Goal: Task Accomplishment & Management: Complete application form

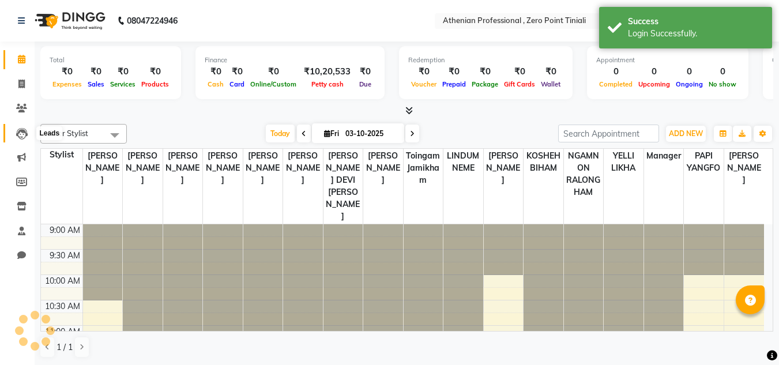
click at [21, 133] on icon at bounding box center [22, 134] width 12 height 12
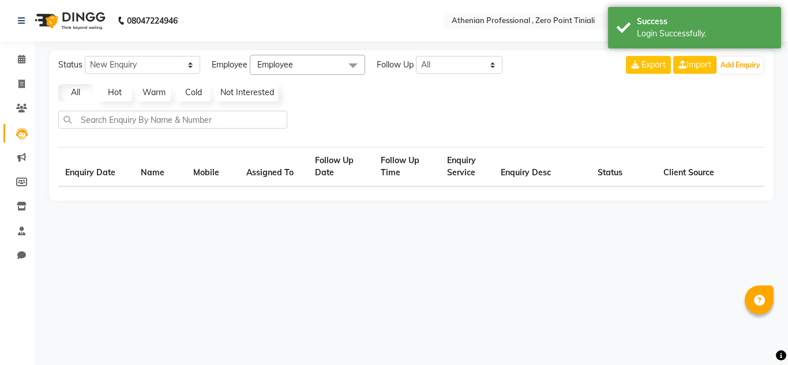
select select "10"
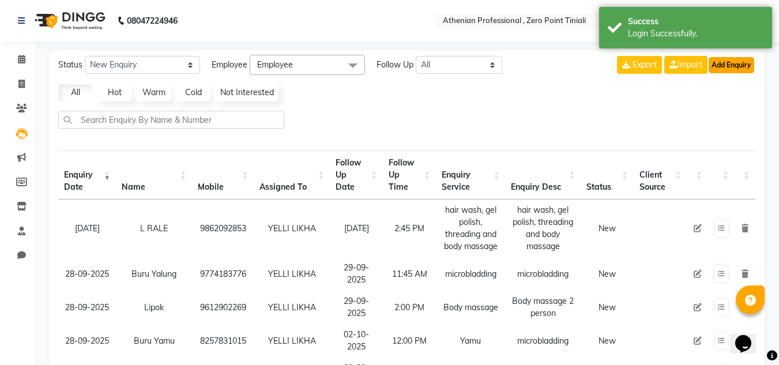
click at [717, 72] on button "Add Enquiry" at bounding box center [732, 65] width 46 height 16
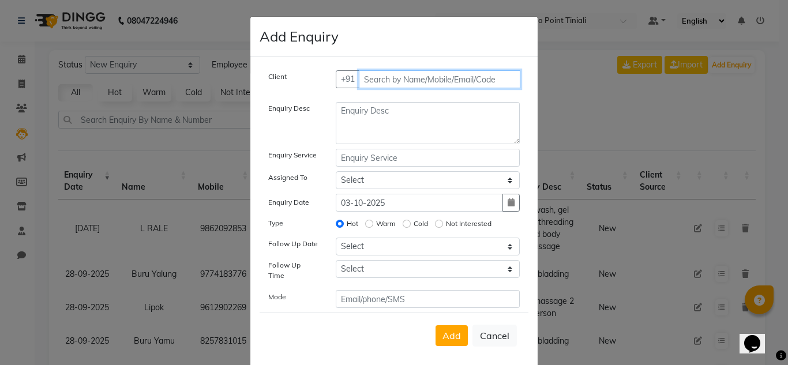
click at [419, 84] on input "text" at bounding box center [440, 79] width 162 height 18
type input "9863090531"
click at [493, 84] on span "Add Client" at bounding box center [495, 79] width 39 height 10
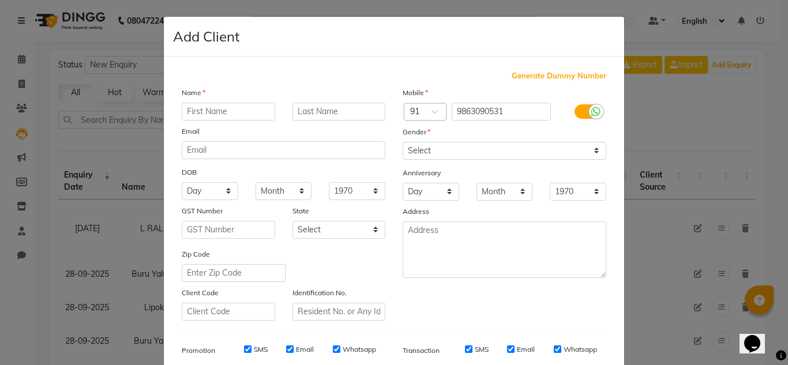
click at [260, 111] on input "text" at bounding box center [228, 112] width 93 height 18
type input "Tai"
click at [356, 114] on input "text" at bounding box center [338, 112] width 93 height 18
type input "Yaring"
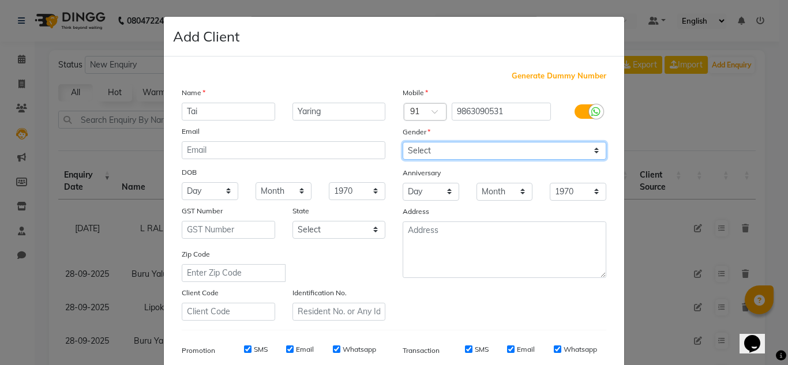
click at [468, 155] on select "Select [DEMOGRAPHIC_DATA] [DEMOGRAPHIC_DATA] Other Prefer Not To Say" at bounding box center [505, 151] width 204 height 18
select select "[DEMOGRAPHIC_DATA]"
click at [403, 142] on select "Select [DEMOGRAPHIC_DATA] [DEMOGRAPHIC_DATA] Other Prefer Not To Say" at bounding box center [505, 151] width 204 height 18
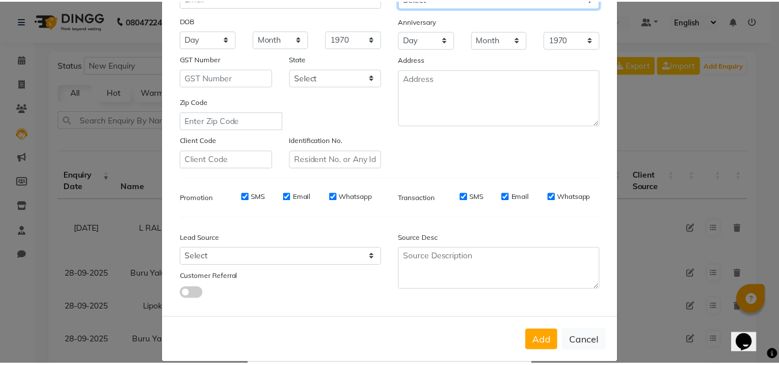
scroll to position [154, 0]
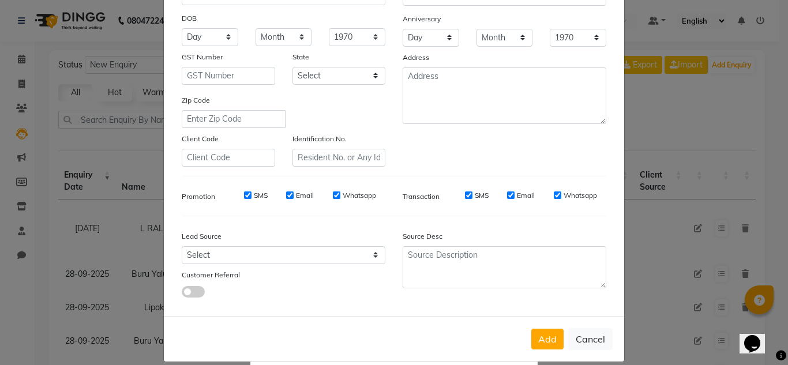
click at [558, 352] on div "Add Cancel" at bounding box center [394, 339] width 460 height 46
click at [540, 344] on button "Add" at bounding box center [547, 339] width 32 height 21
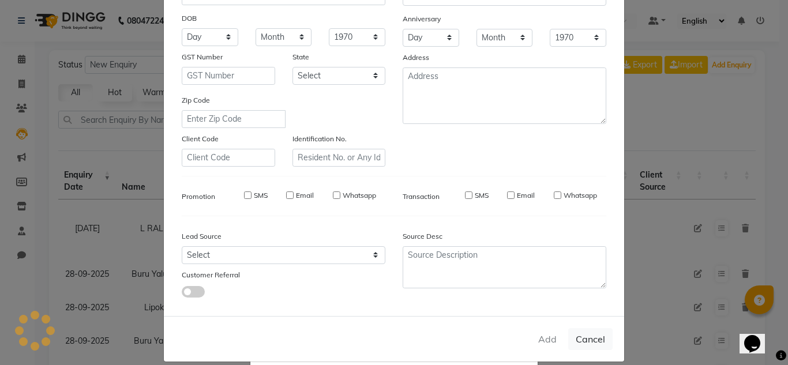
select select
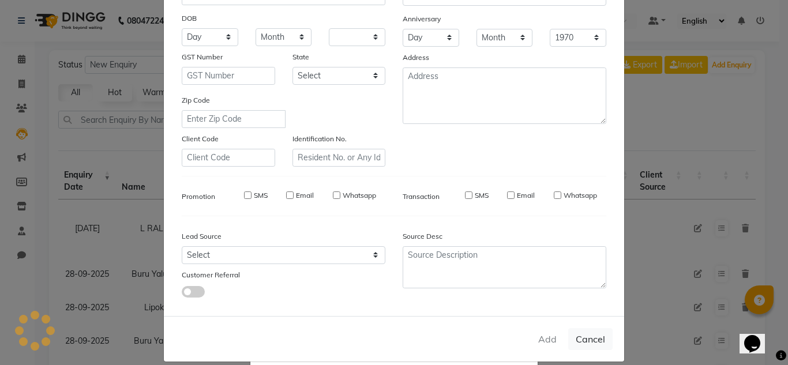
select select
checkbox input "false"
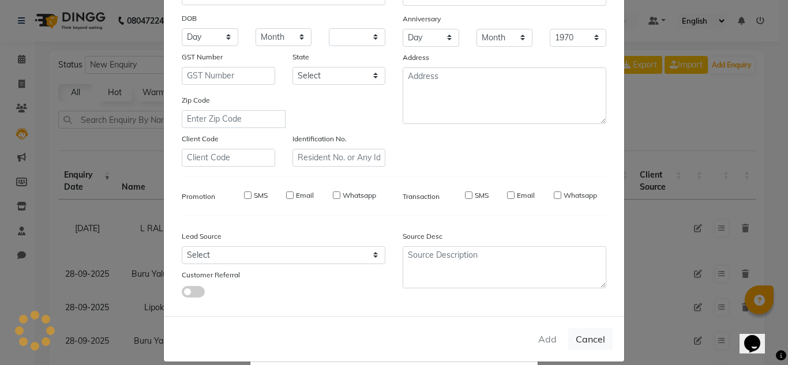
checkbox input "false"
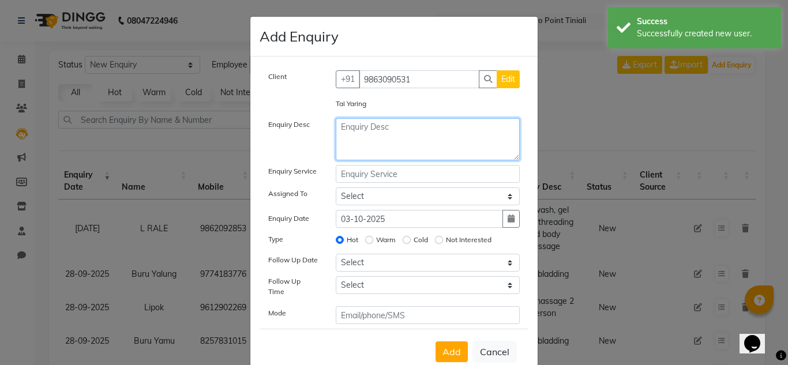
click at [425, 143] on textarea at bounding box center [428, 139] width 185 height 42
drag, startPoint x: 404, startPoint y: 129, endPoint x: 326, endPoint y: 129, distance: 77.9
click at [327, 129] on div "Lip Blush" at bounding box center [428, 139] width 202 height 42
type textarea "Lip Blush"
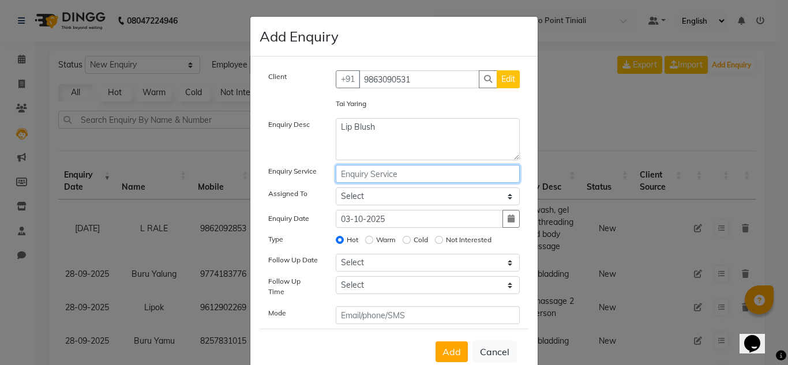
click at [385, 172] on input "text" at bounding box center [428, 174] width 185 height 18
paste input "Lip Blush"
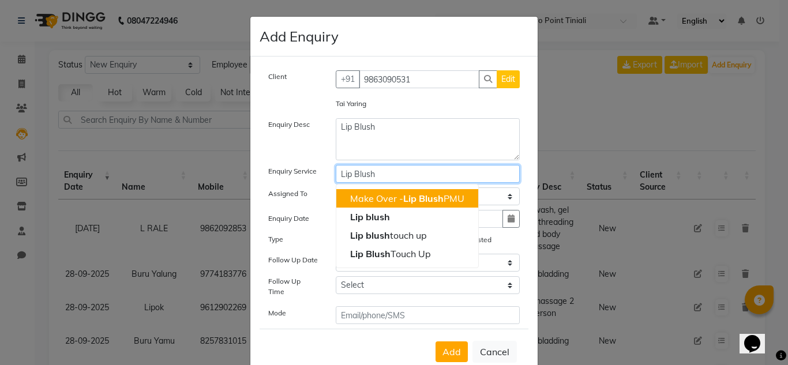
click at [394, 200] on ngb-highlight "Make Over - Lip Blush PMU" at bounding box center [407, 199] width 114 height 12
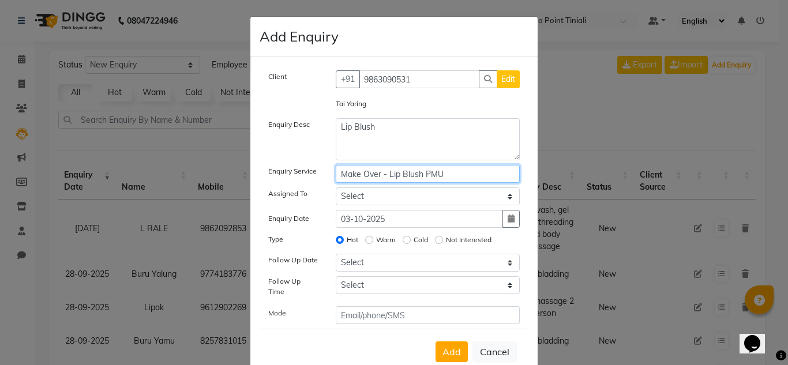
type input "Make Over - Lip Blush PMU"
click at [395, 198] on select "Select [PERSON_NAME][MEDICAL_DATA] Admin [PERSON_NAME] BIHAM LINDUM NEME MAHIND…" at bounding box center [428, 196] width 185 height 18
select select "80198"
click at [336, 187] on select "Select [PERSON_NAME][MEDICAL_DATA] Admin [PERSON_NAME] BIHAM LINDUM NEME MAHIND…" at bounding box center [428, 196] width 185 height 18
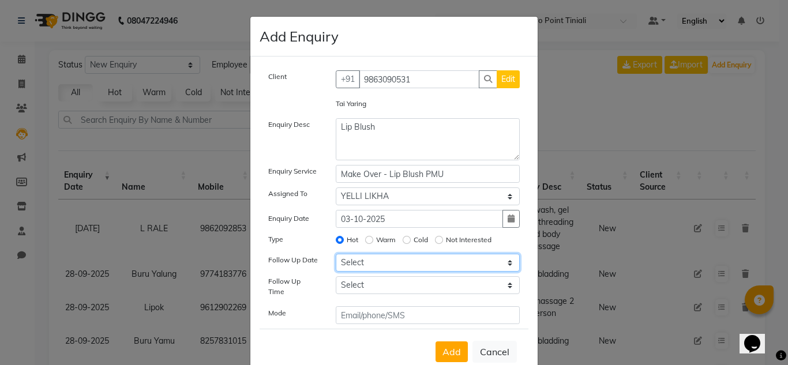
click at [397, 258] on select "Select [DATE] [DATE] [DATE] ([DATE]) [DATE] ([DATE]) [DATE] ([DATE]) [DATE] ([D…" at bounding box center [428, 263] width 185 height 18
select select "[DATE]"
click at [336, 254] on select "Select [DATE] [DATE] [DATE] ([DATE]) [DATE] ([DATE]) [DATE] ([DATE]) [DATE] ([D…" at bounding box center [428, 263] width 185 height 18
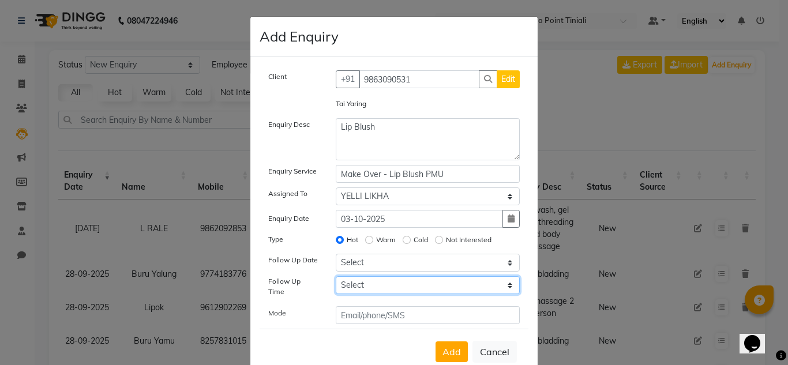
click at [406, 287] on select "Select 07:00 AM 07:15 AM 07:30 AM 07:45 AM 08:00 AM 08:15 AM 08:30 AM 08:45 AM …" at bounding box center [428, 285] width 185 height 18
select select "690"
click at [336, 276] on select "Select 07:00 AM 07:15 AM 07:30 AM 07:45 AM 08:00 AM 08:15 AM 08:30 AM 08:45 AM …" at bounding box center [428, 285] width 185 height 18
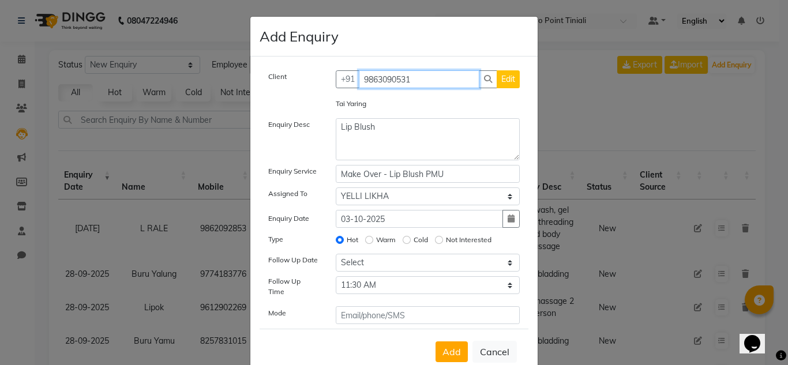
drag, startPoint x: 419, startPoint y: 80, endPoint x: 359, endPoint y: 78, distance: 60.0
click at [359, 78] on input "9863090531" at bounding box center [419, 79] width 121 height 18
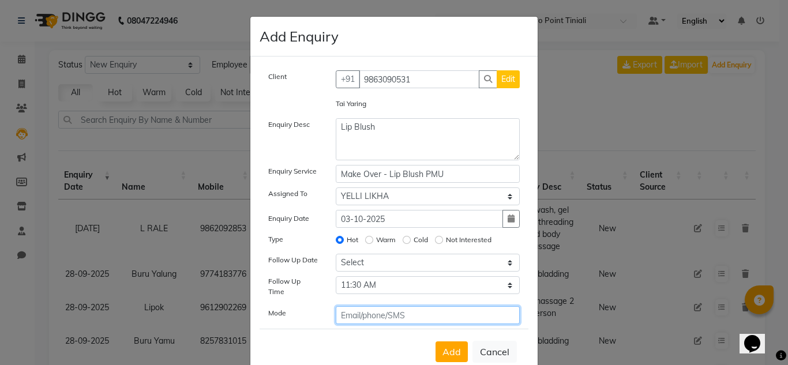
click at [425, 311] on input "text" at bounding box center [428, 315] width 185 height 18
paste input "9863090531"
click at [425, 311] on input "9863090531" at bounding box center [428, 315] width 185 height 18
type input "9863090531"
click at [365, 238] on input "Warm" at bounding box center [369, 240] width 8 height 8
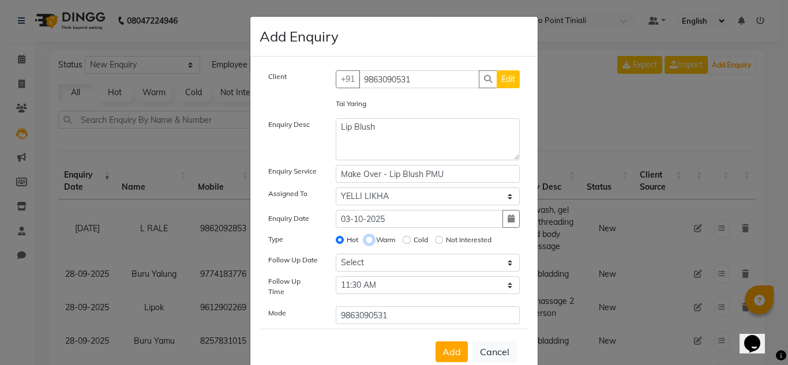
radio input "true"
radio input "false"
click at [448, 346] on span "Add" at bounding box center [451, 352] width 18 height 12
select select
radio input "false"
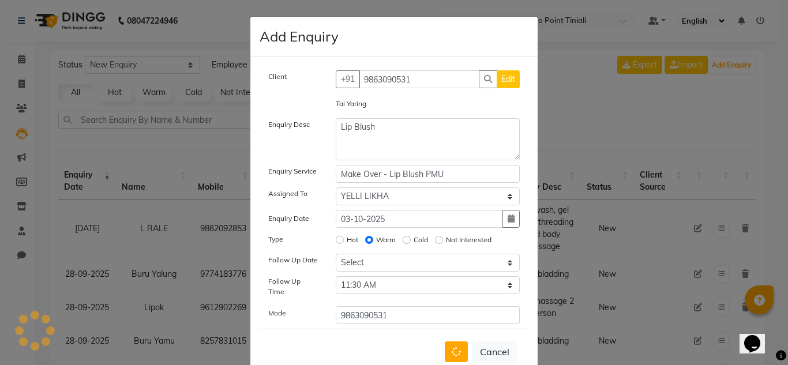
select select
